Goal: Task Accomplishment & Management: Manage account settings

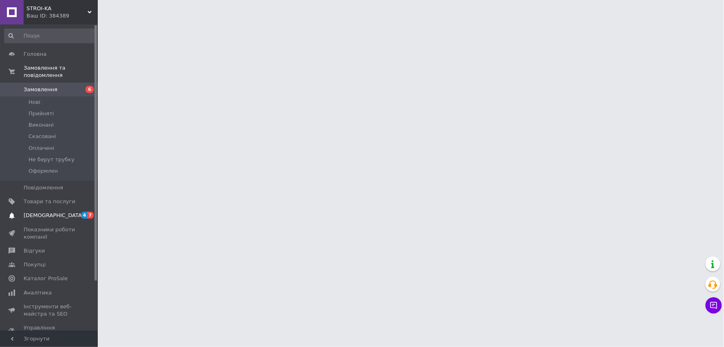
click at [45, 212] on span "[DEMOGRAPHIC_DATA]" at bounding box center [54, 215] width 60 height 7
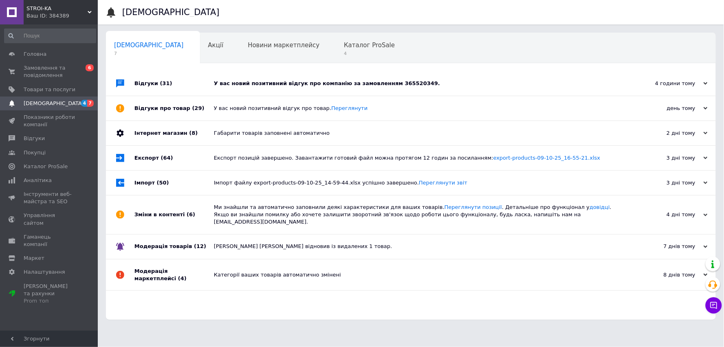
click at [438, 84] on div "У вас новий позитивний відгук про компанію за замовленням 365520349." at bounding box center [420, 83] width 412 height 7
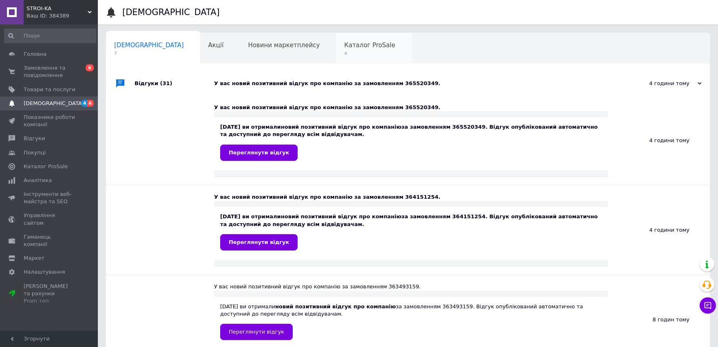
click at [344, 46] on span "Каталог ProSale" at bounding box center [369, 45] width 51 height 7
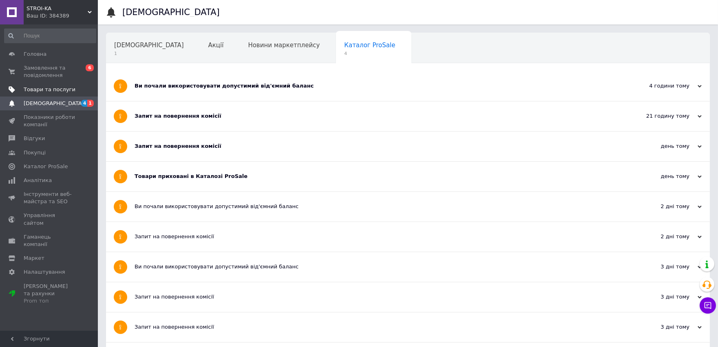
click at [39, 87] on span "Товари та послуги" at bounding box center [50, 89] width 52 height 7
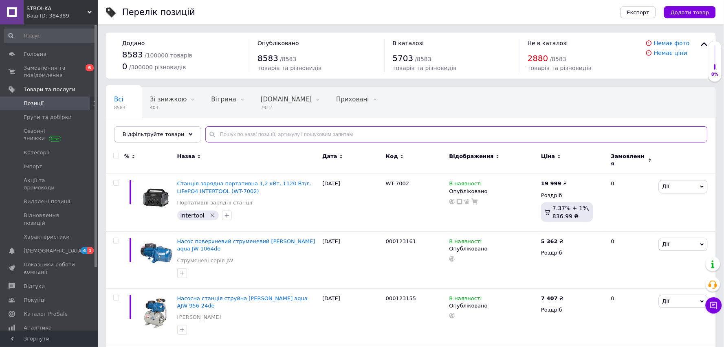
click at [250, 132] on input "text" at bounding box center [456, 134] width 502 height 16
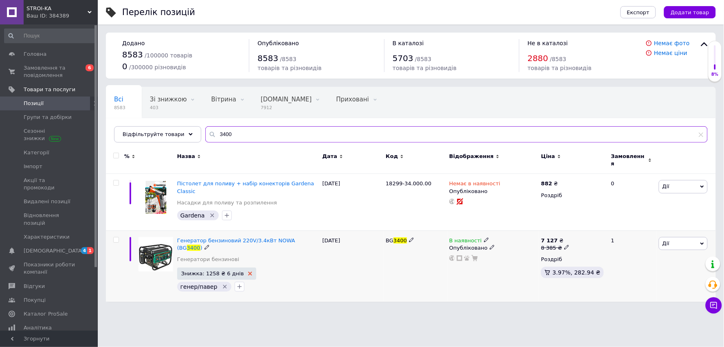
type input "3400"
click at [248, 272] on icon at bounding box center [250, 274] width 4 height 4
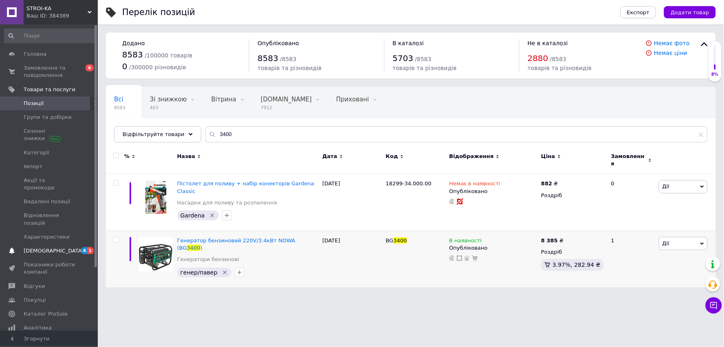
click at [26, 247] on span "[DEMOGRAPHIC_DATA]" at bounding box center [54, 250] width 60 height 7
